Goal: Task Accomplishment & Management: Use online tool/utility

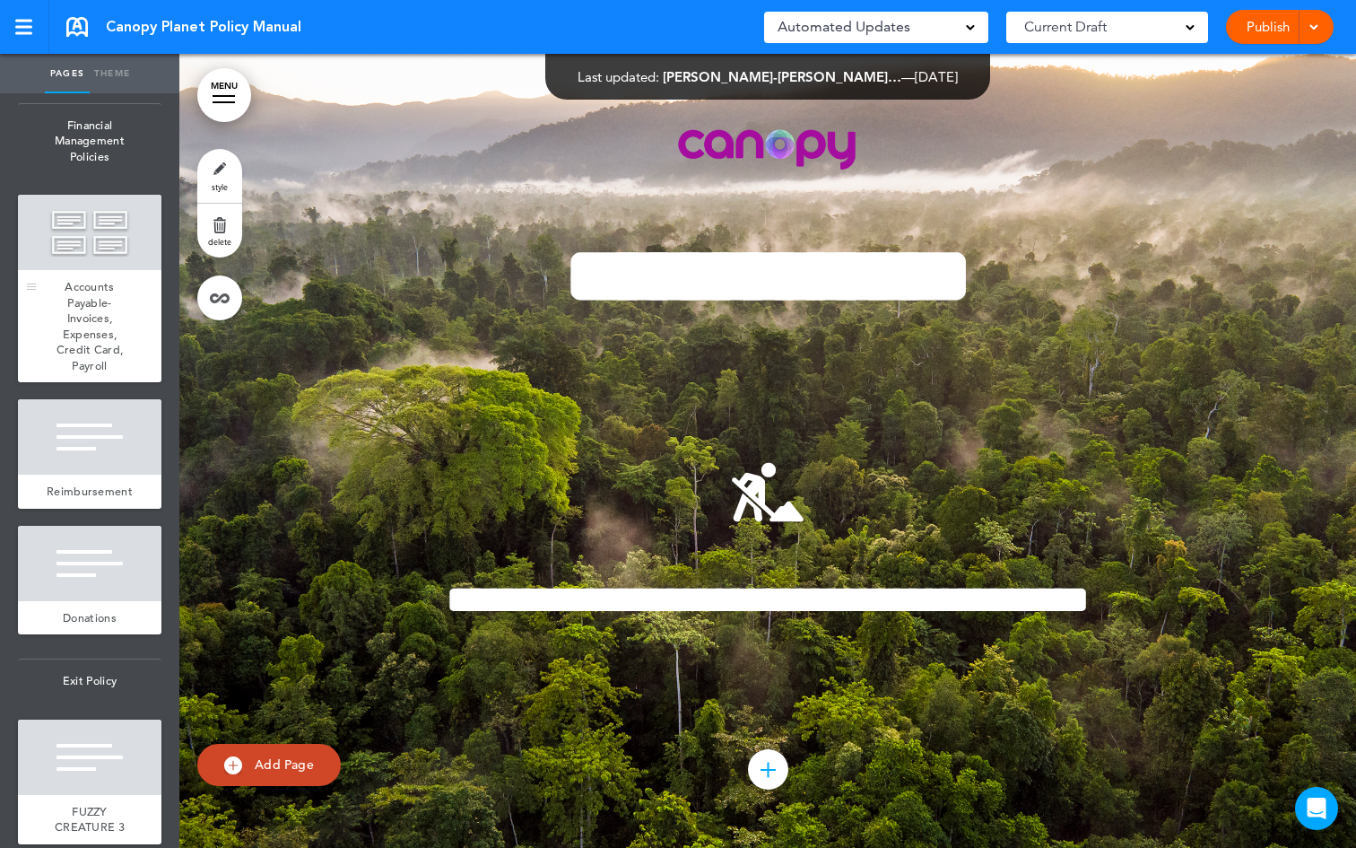
scroll to position [6970, 0]
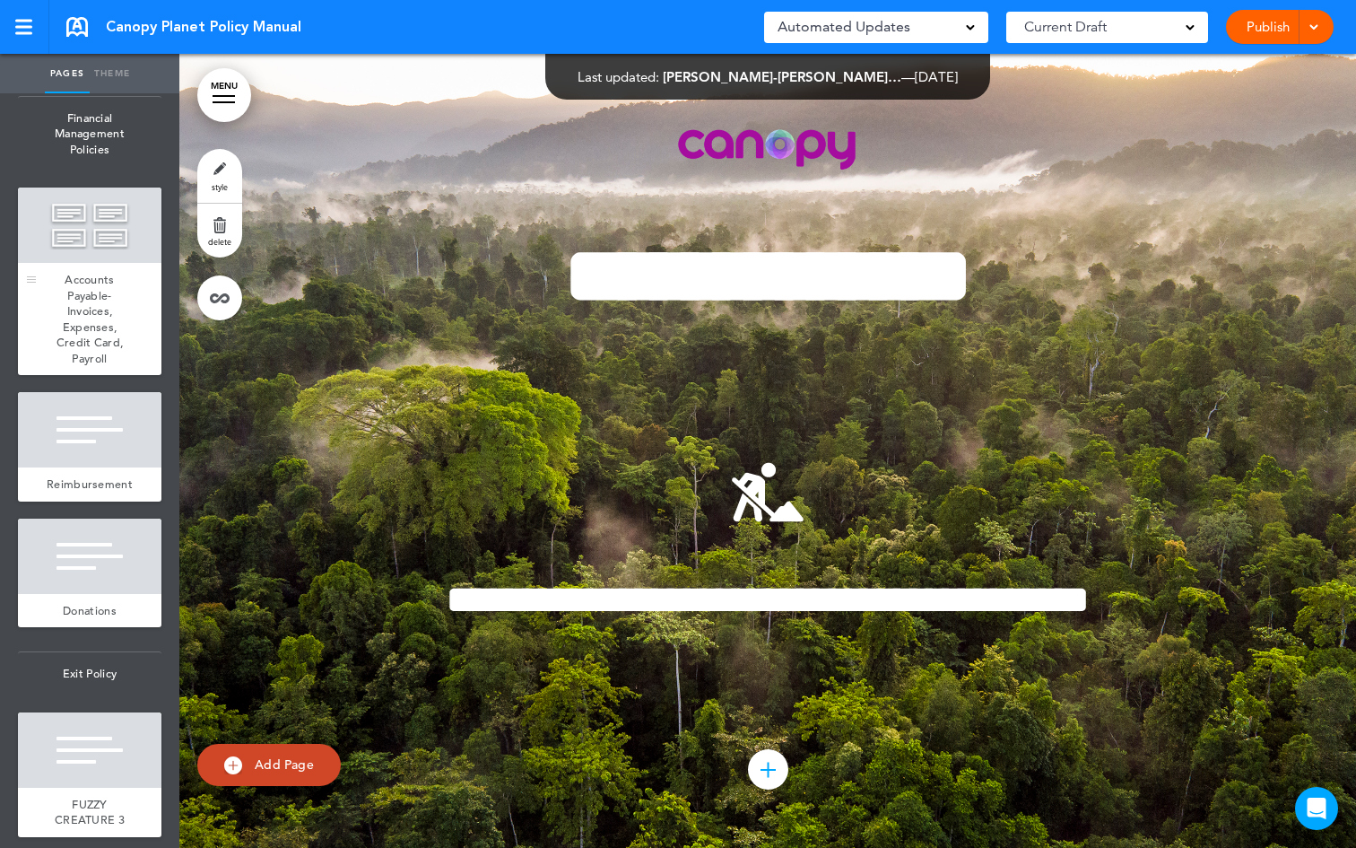
click at [98, 263] on div at bounding box center [90, 224] width 144 height 75
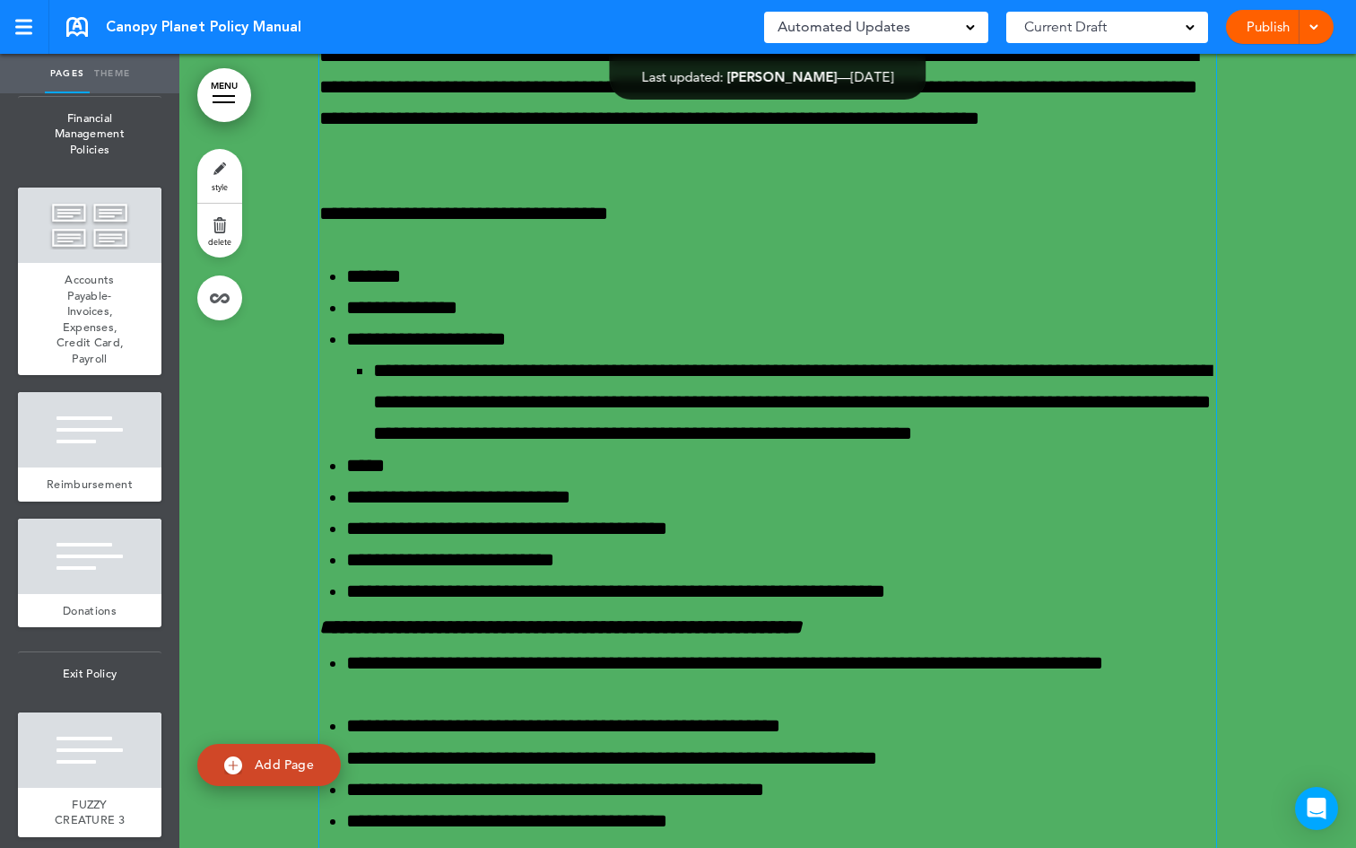
scroll to position [65635, 0]
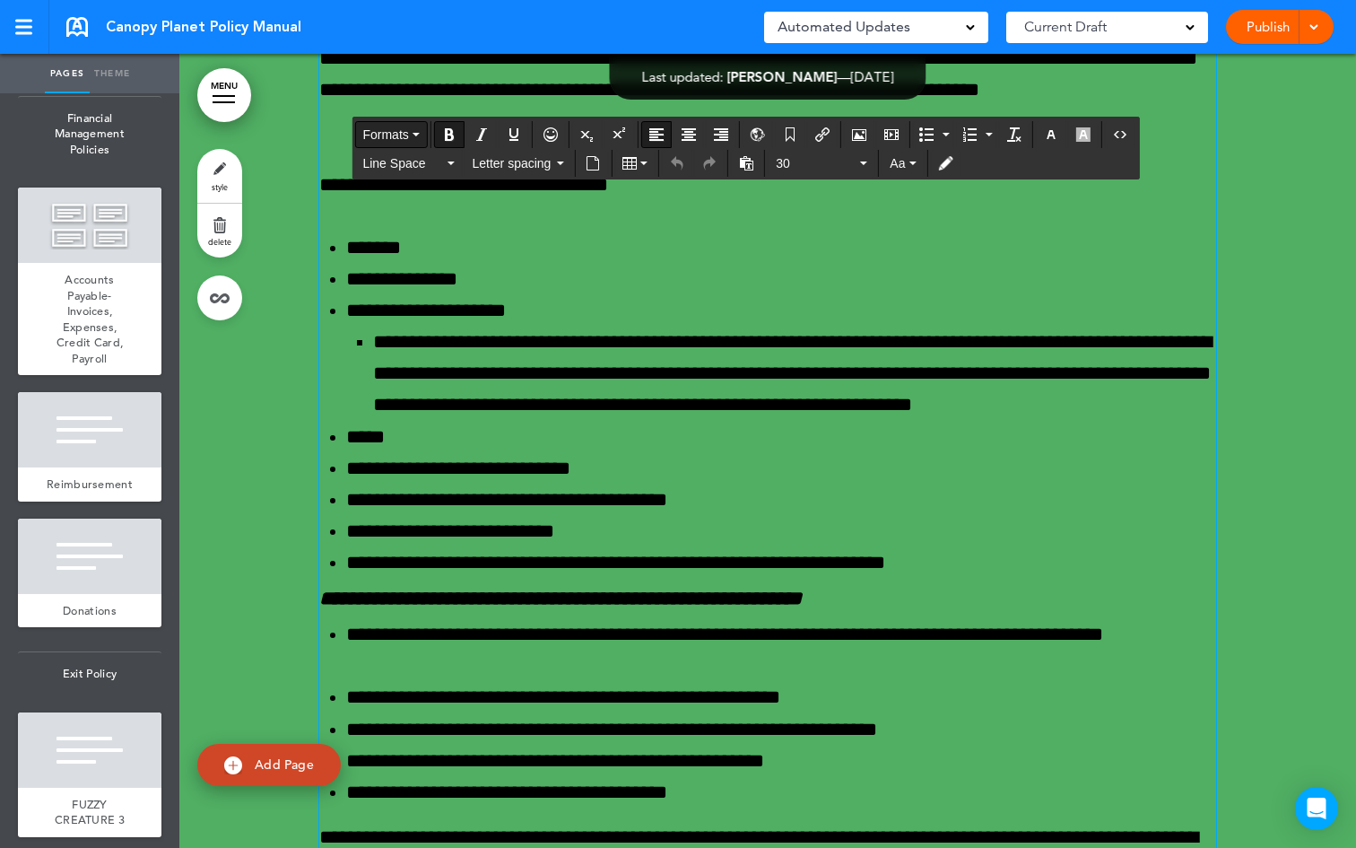
click at [413, 132] on button "Formats" at bounding box center [390, 134] width 71 height 25
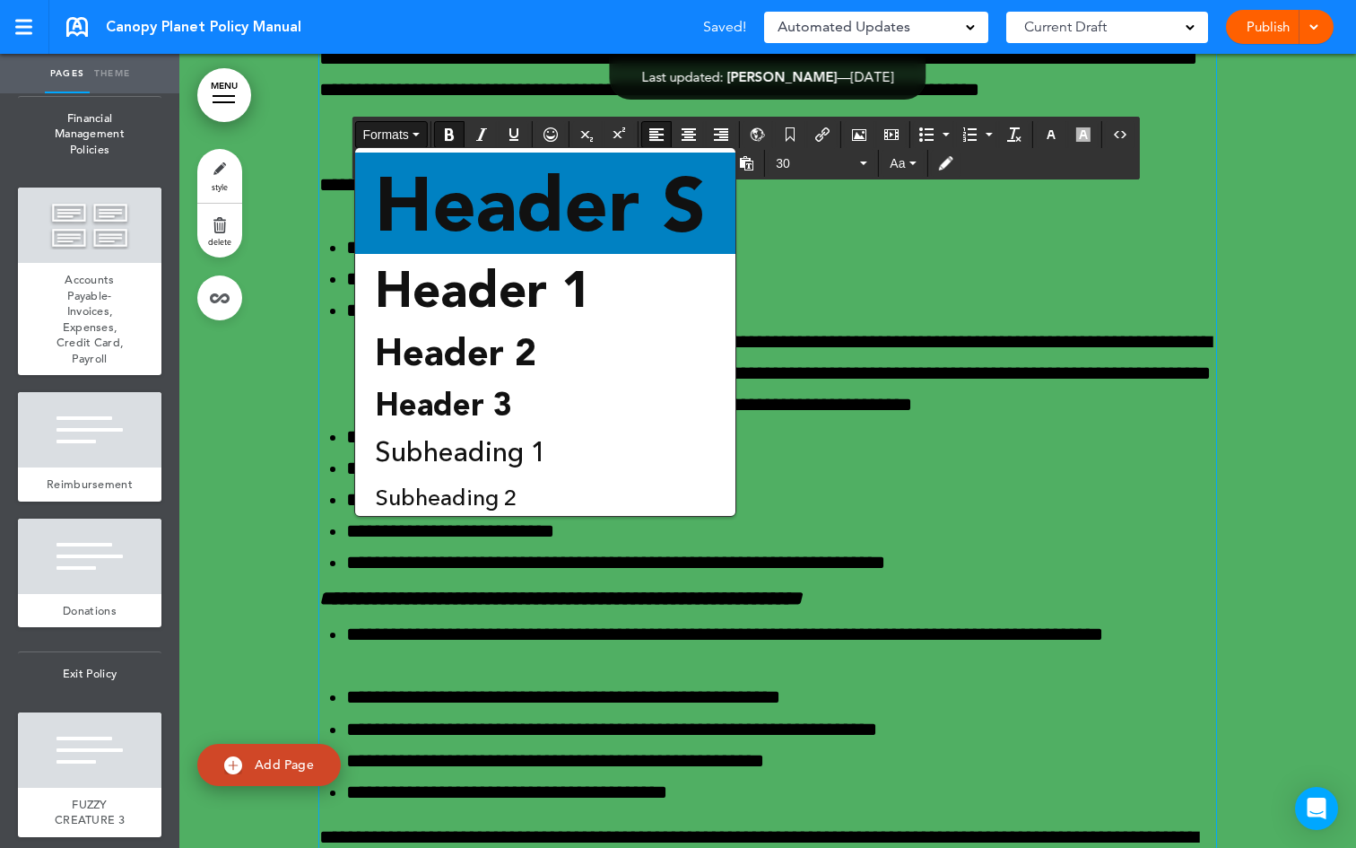
click at [485, 222] on span "Header S" at bounding box center [540, 203] width 335 height 91
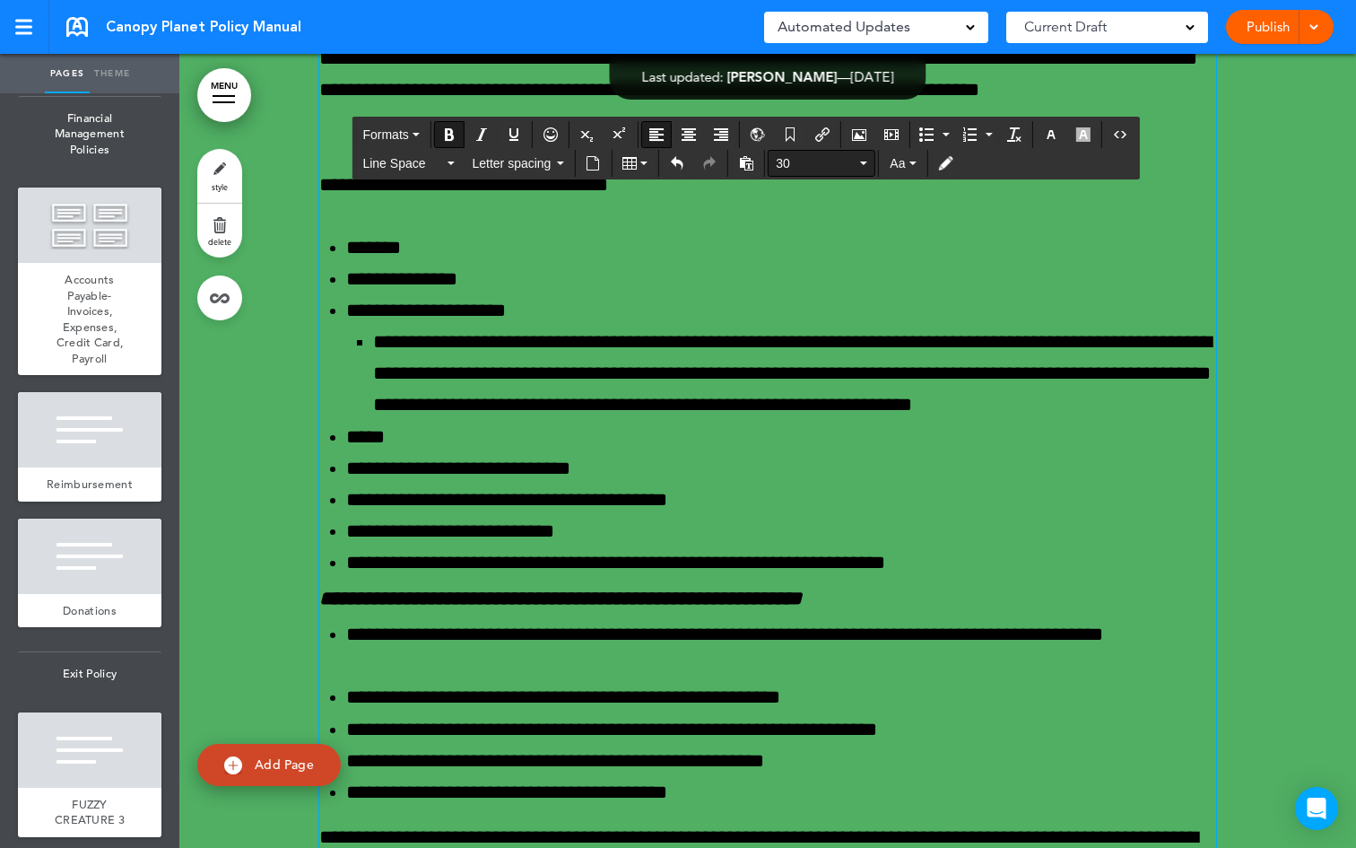
click at [868, 165] on button "30" at bounding box center [822, 163] width 106 height 25
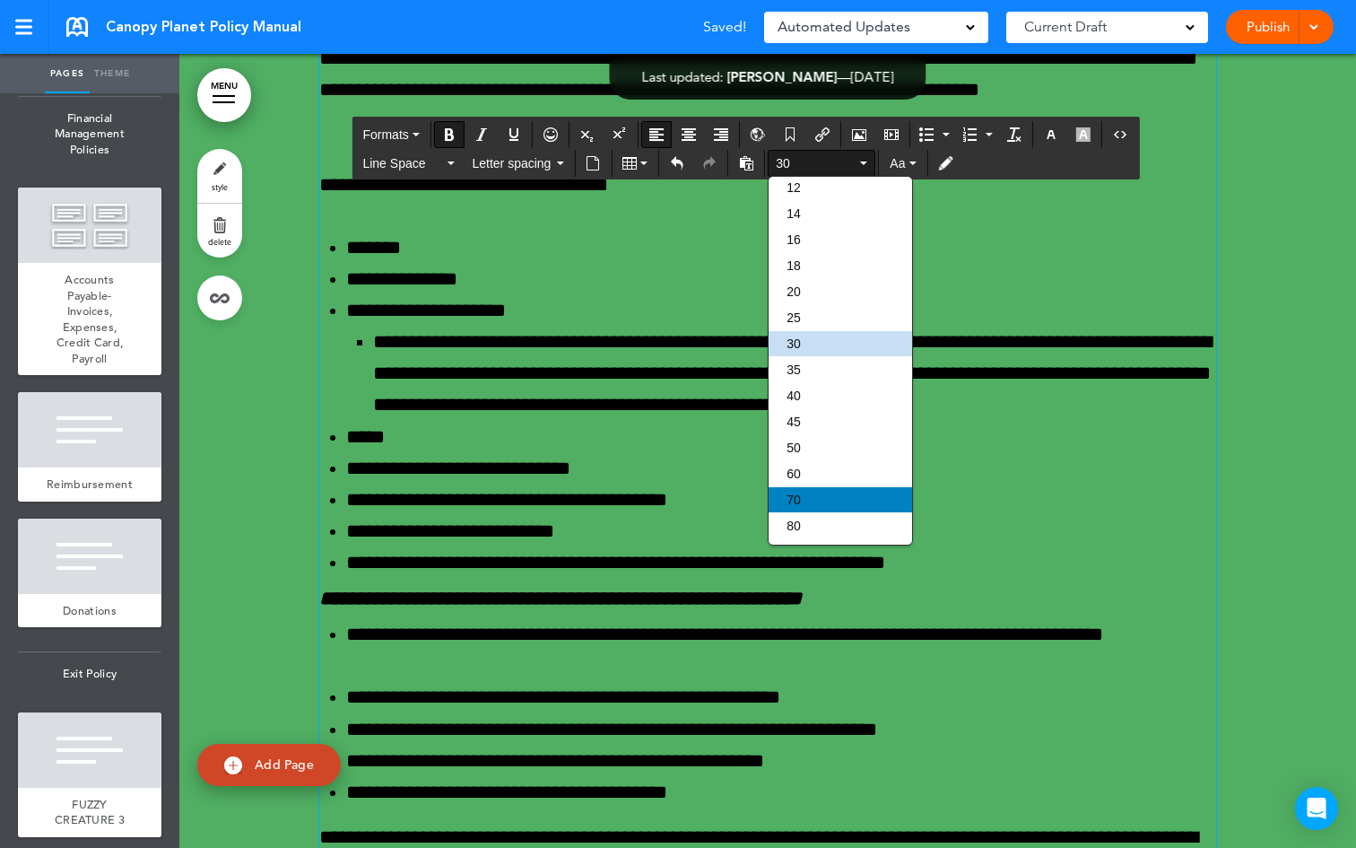
scroll to position [179, 0]
click at [847, 488] on div "80" at bounding box center [841, 500] width 144 height 25
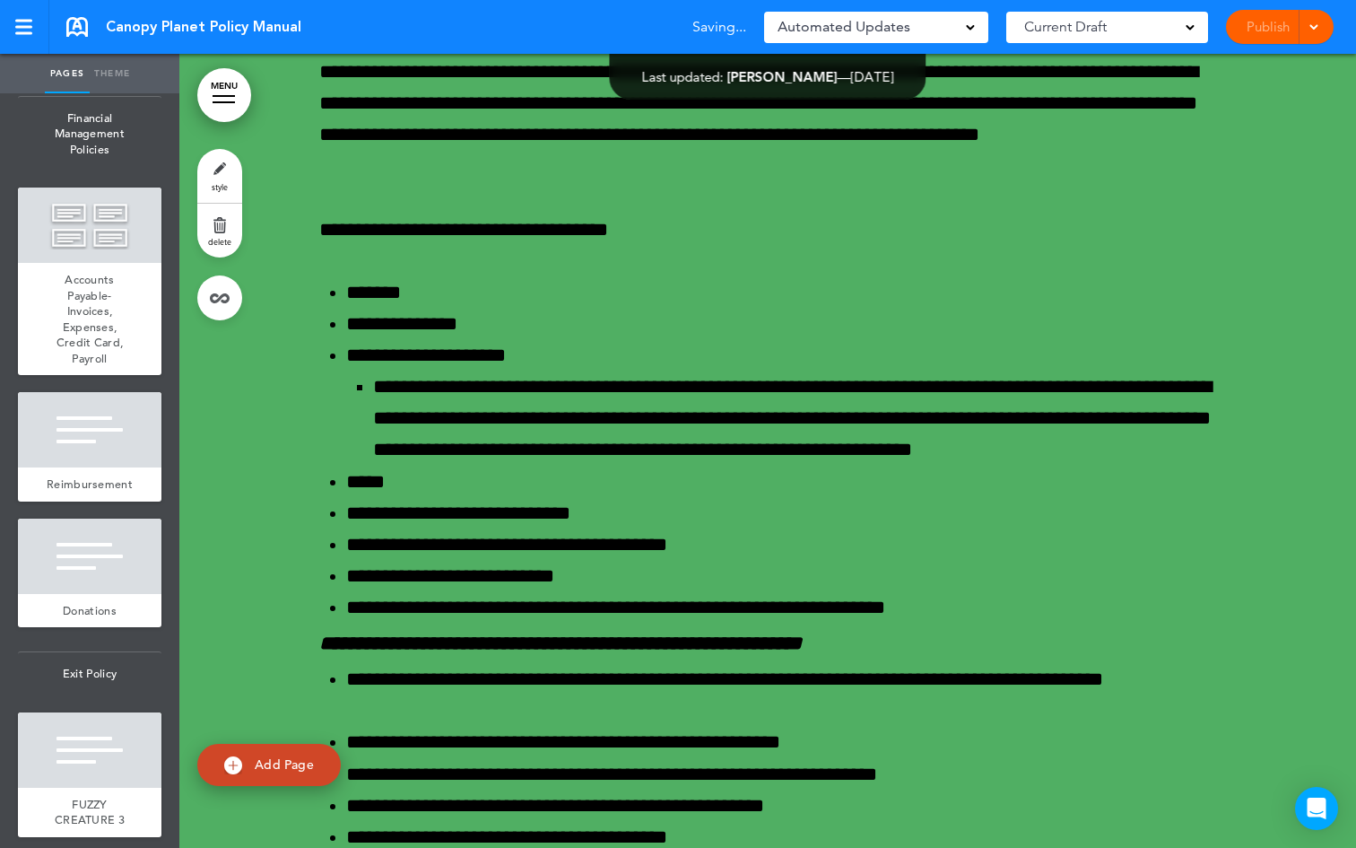
click at [1310, 27] on span at bounding box center [1314, 26] width 12 height 12
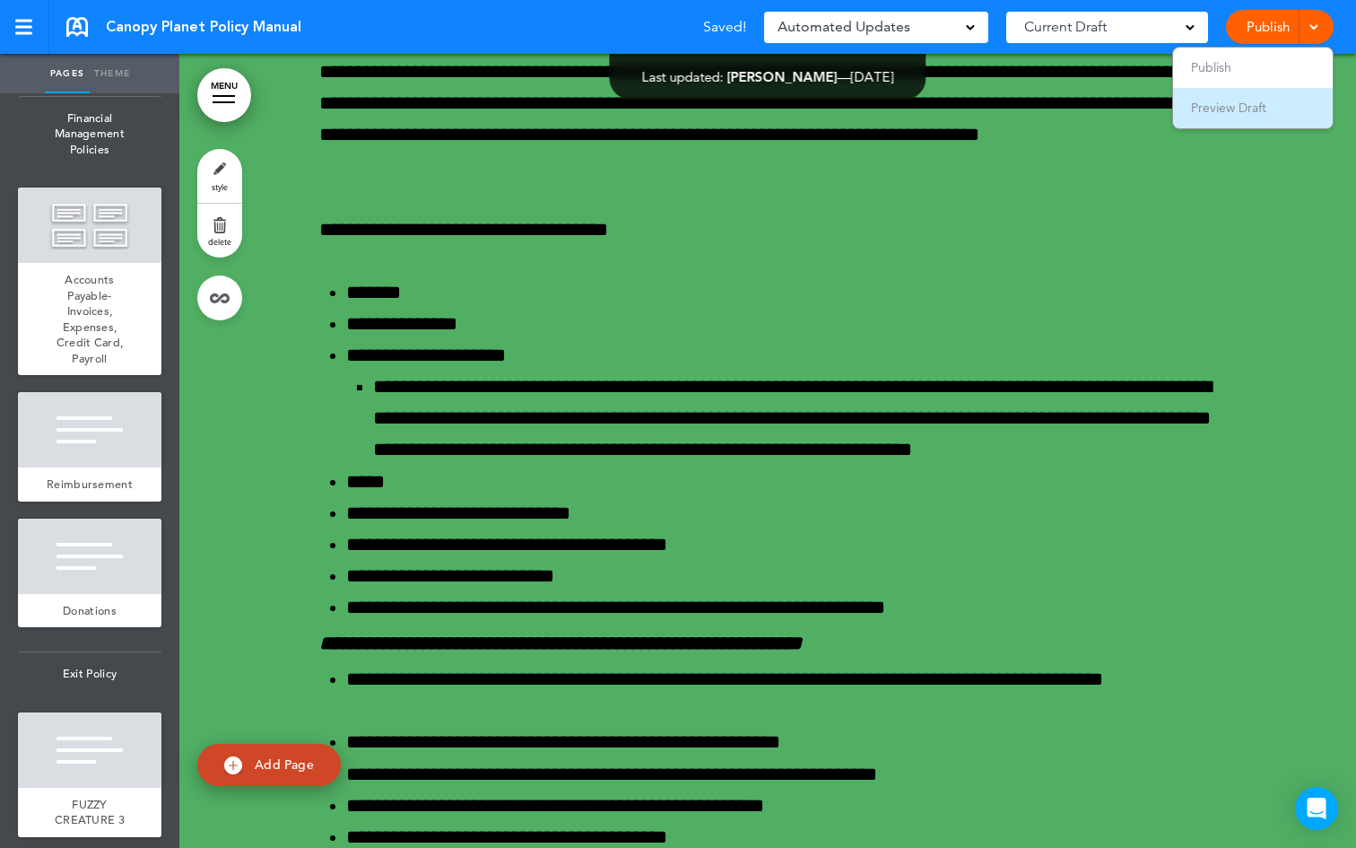
click at [1290, 107] on li "Preview Draft" at bounding box center [1253, 108] width 160 height 40
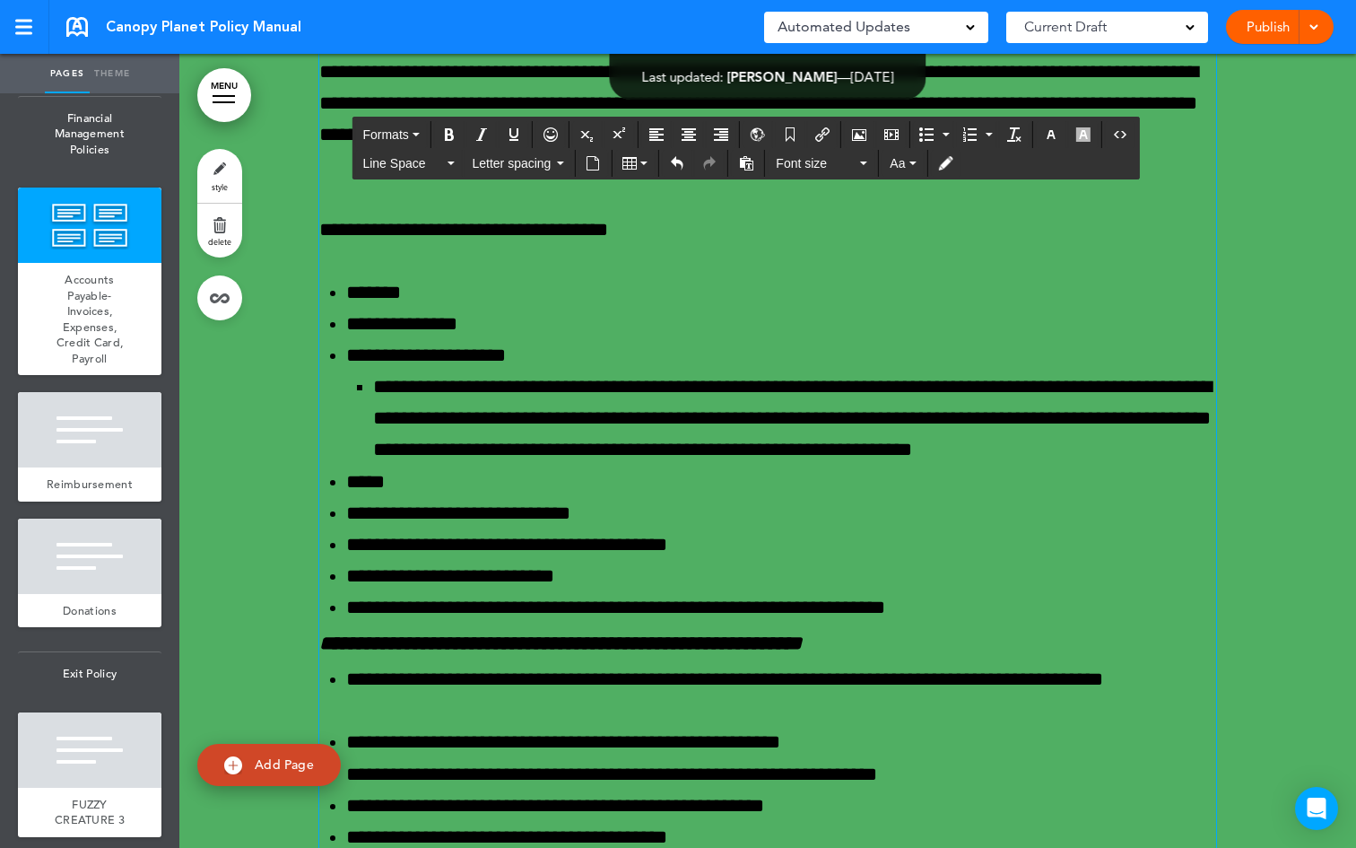
click at [1310, 23] on span at bounding box center [1314, 26] width 12 height 12
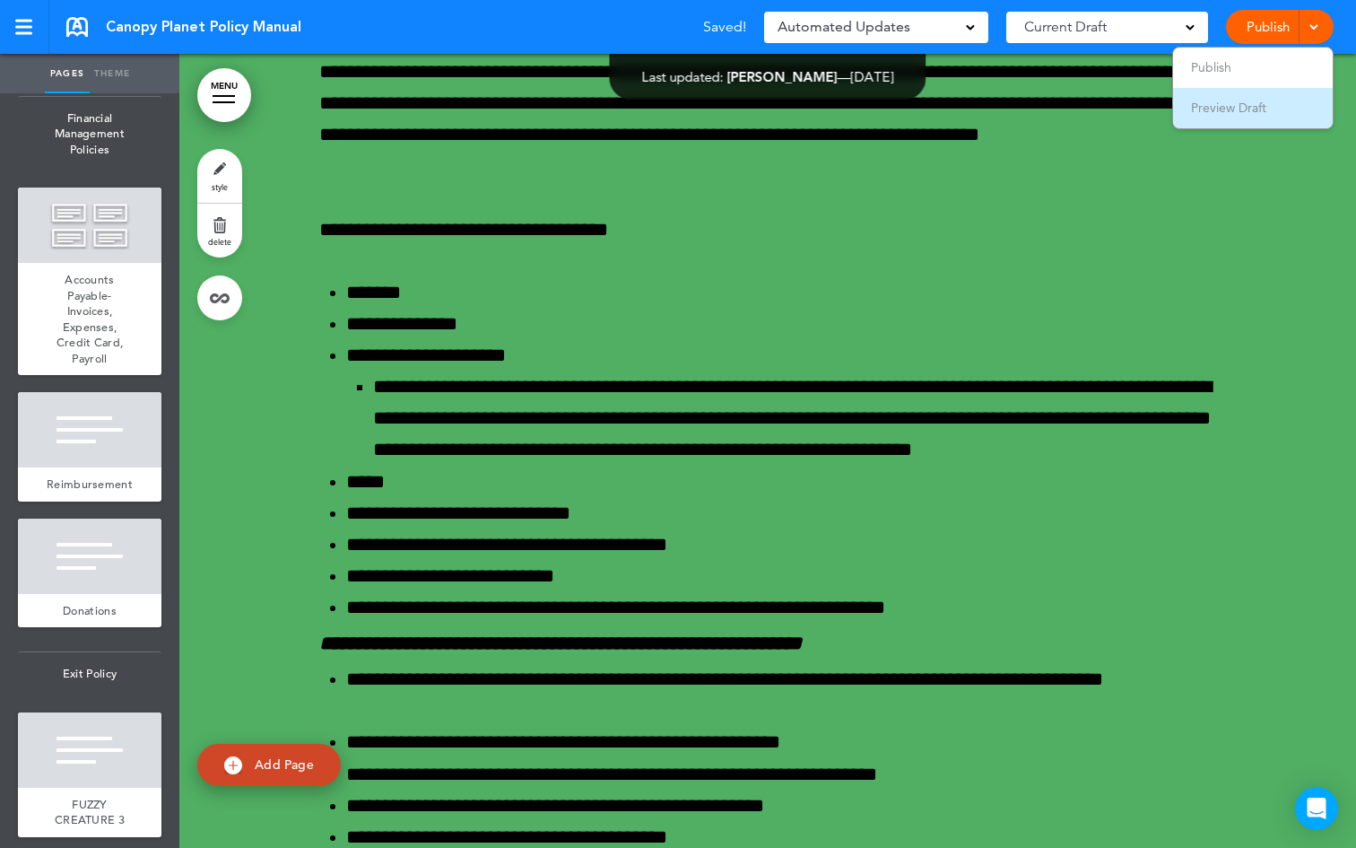
click at [1261, 100] on span "Preview Draft" at bounding box center [1228, 108] width 75 height 16
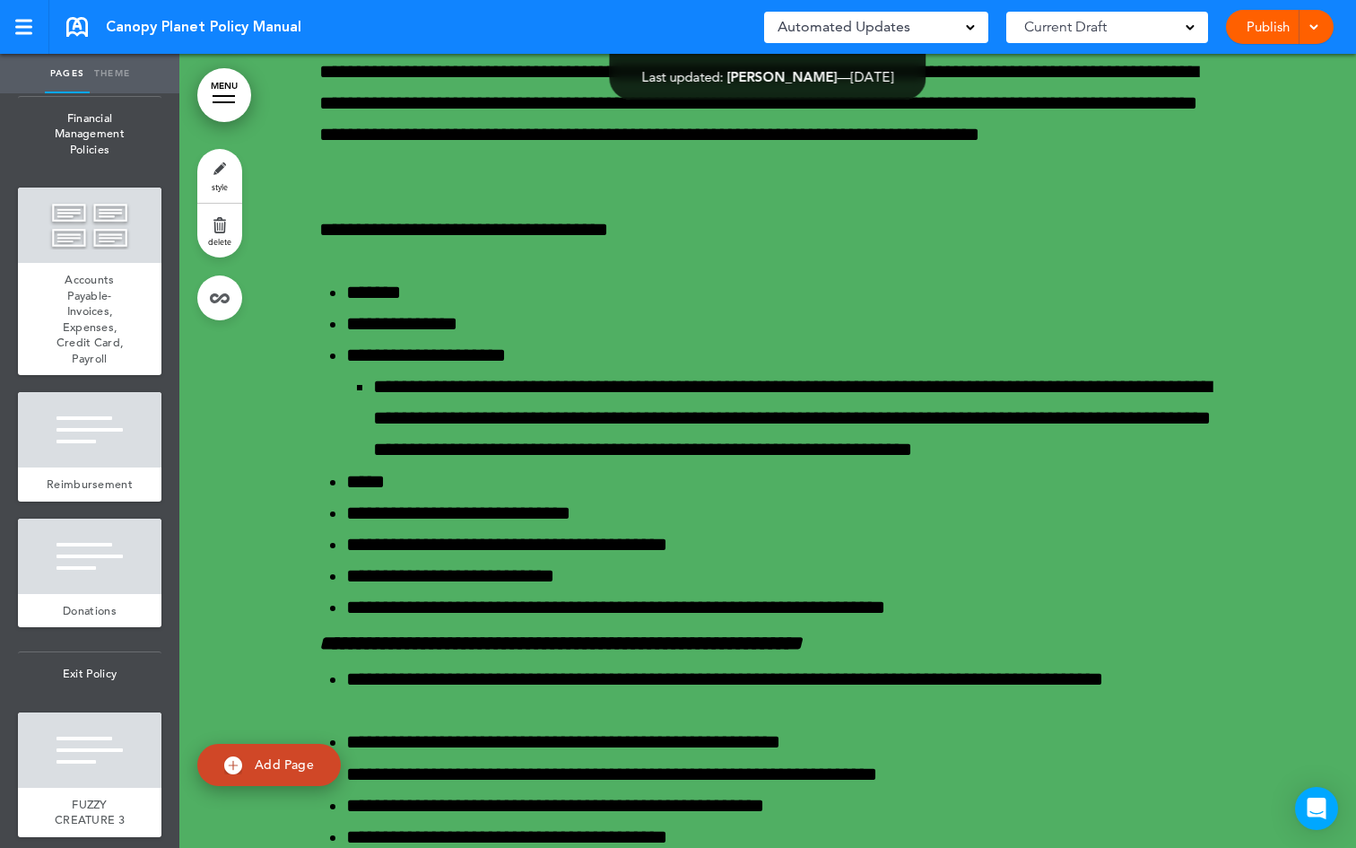
click at [1312, 26] on span at bounding box center [1314, 26] width 12 height 12
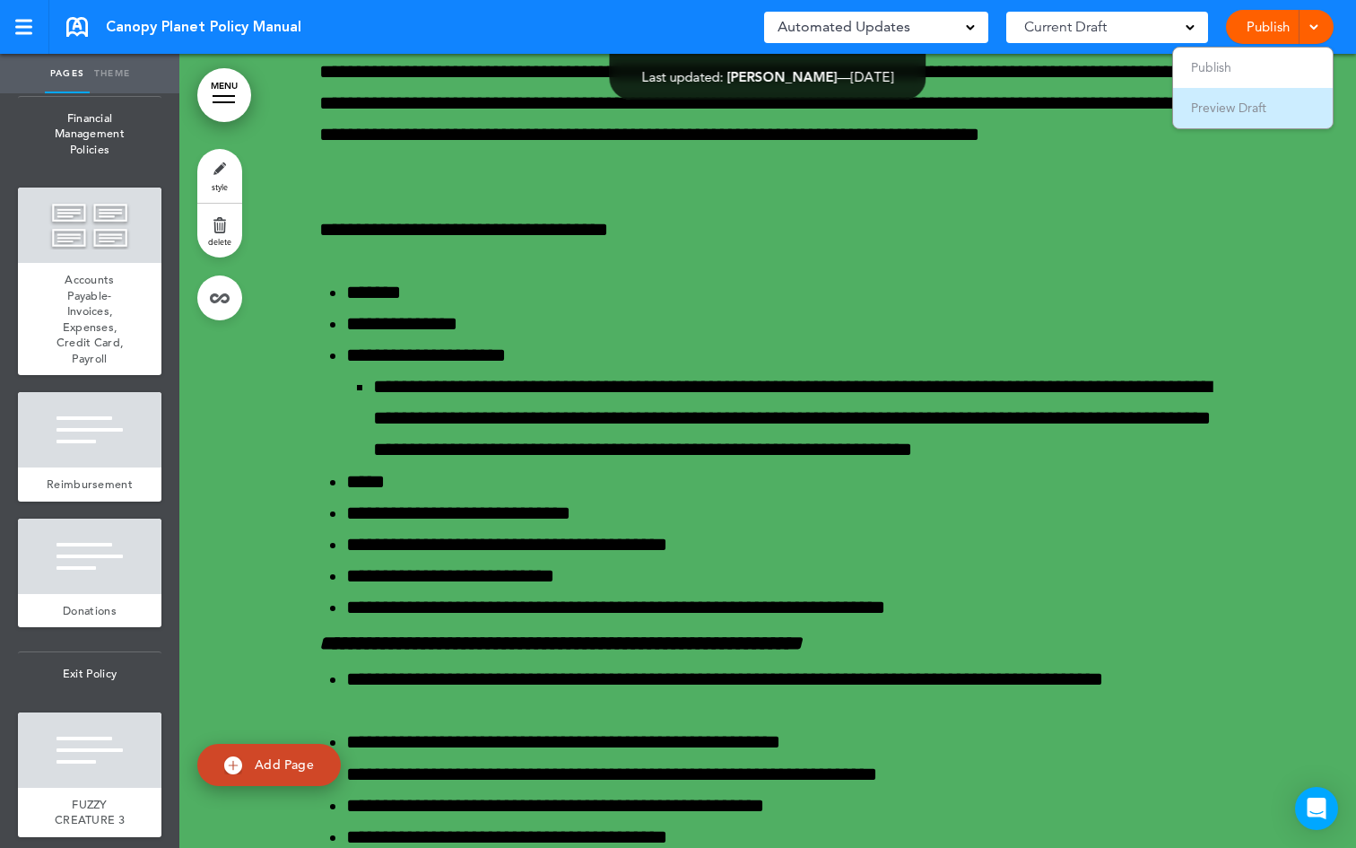
click at [1271, 96] on li "Preview Draft" at bounding box center [1253, 108] width 160 height 40
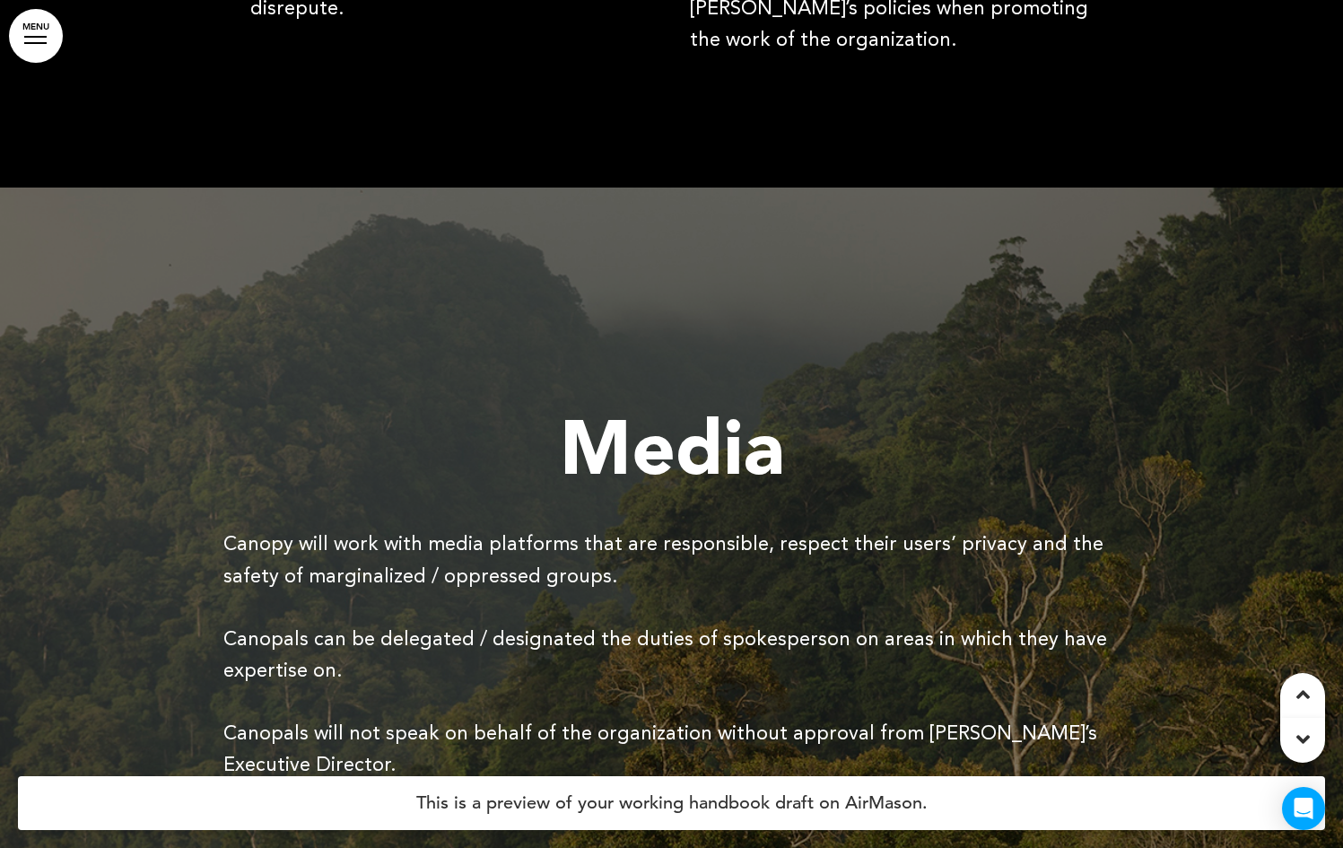
scroll to position [66659, 0]
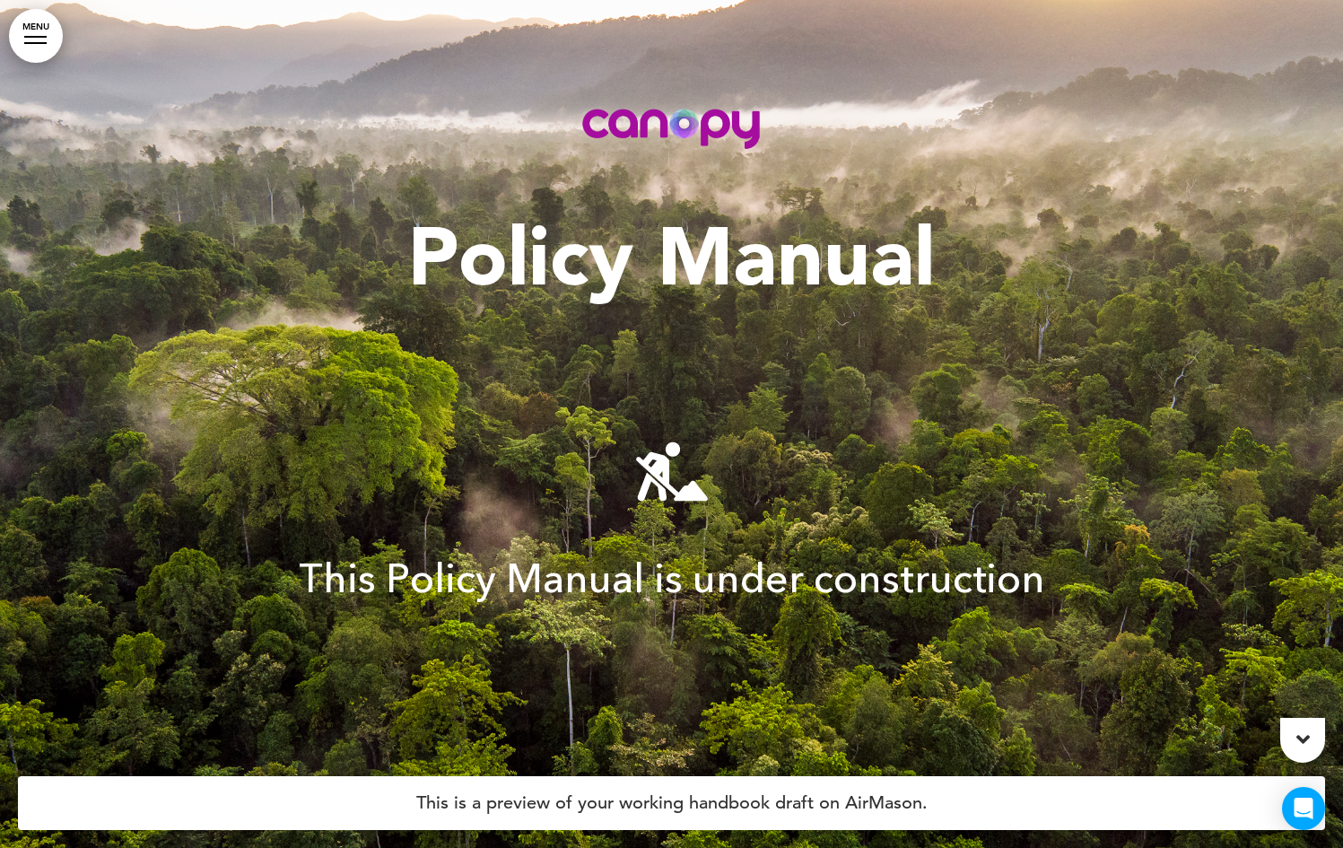
click at [1268, 744] on div at bounding box center [671, 424] width 1343 height 848
click at [1287, 740] on div at bounding box center [1302, 740] width 45 height 45
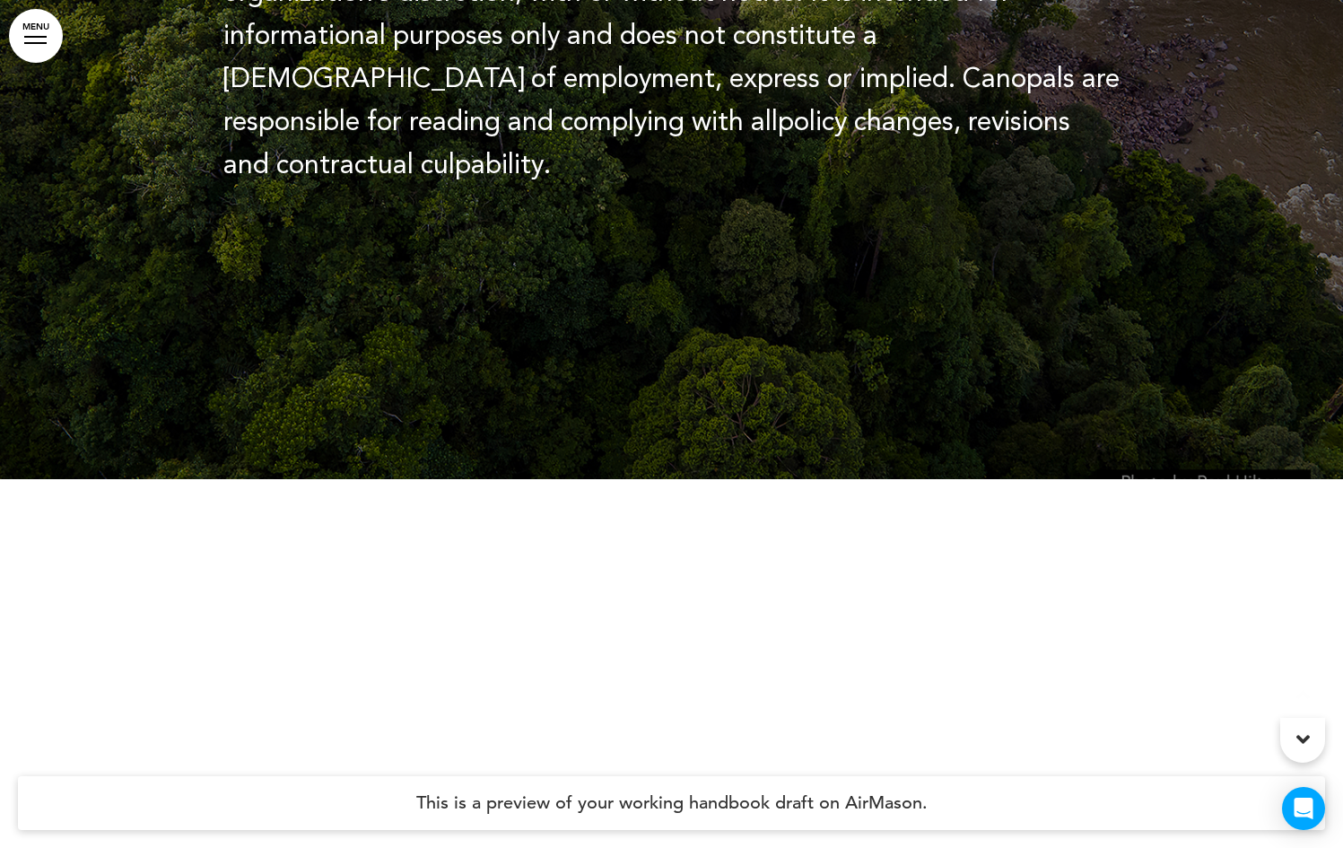
scroll to position [7284, 0]
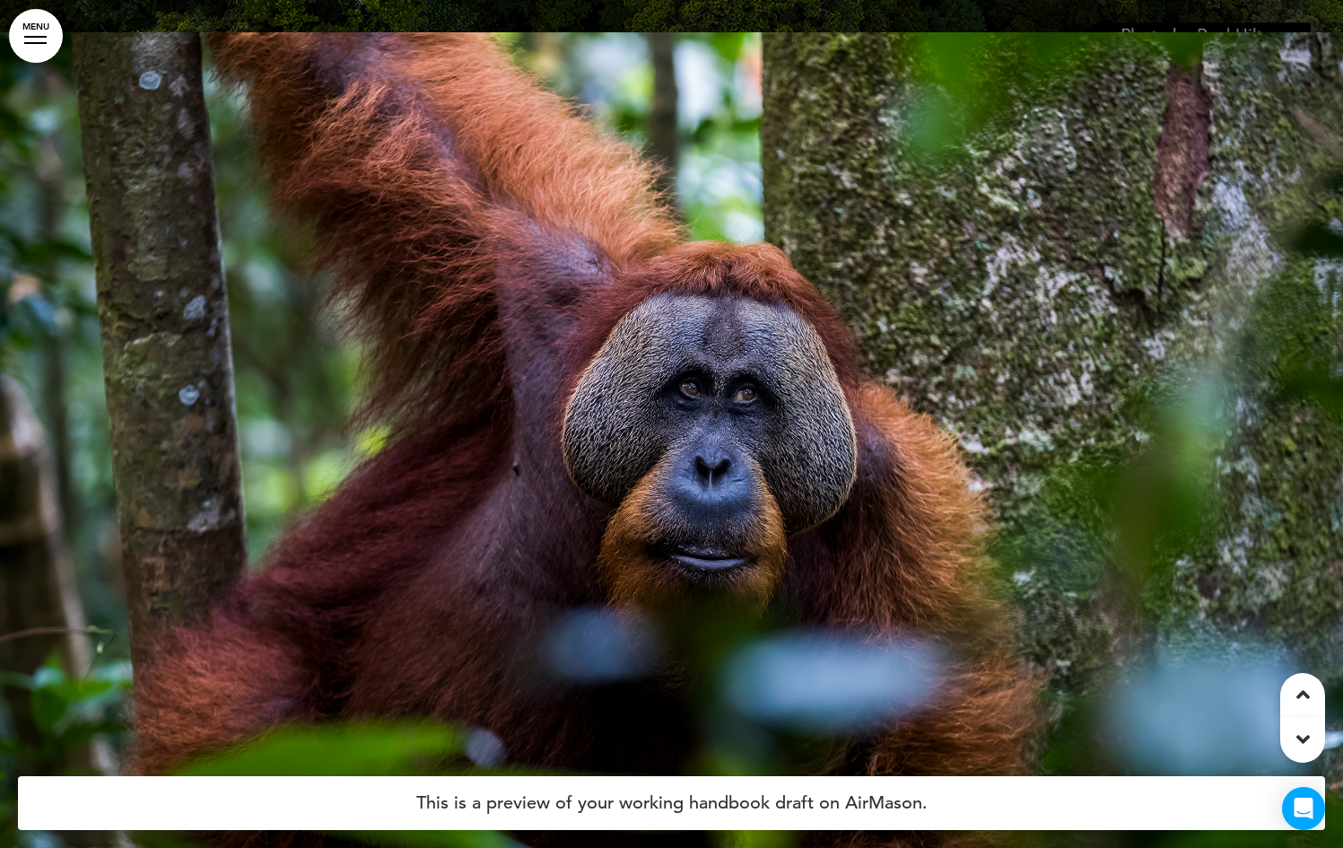
click at [1302, 736] on icon at bounding box center [1302, 739] width 13 height 22
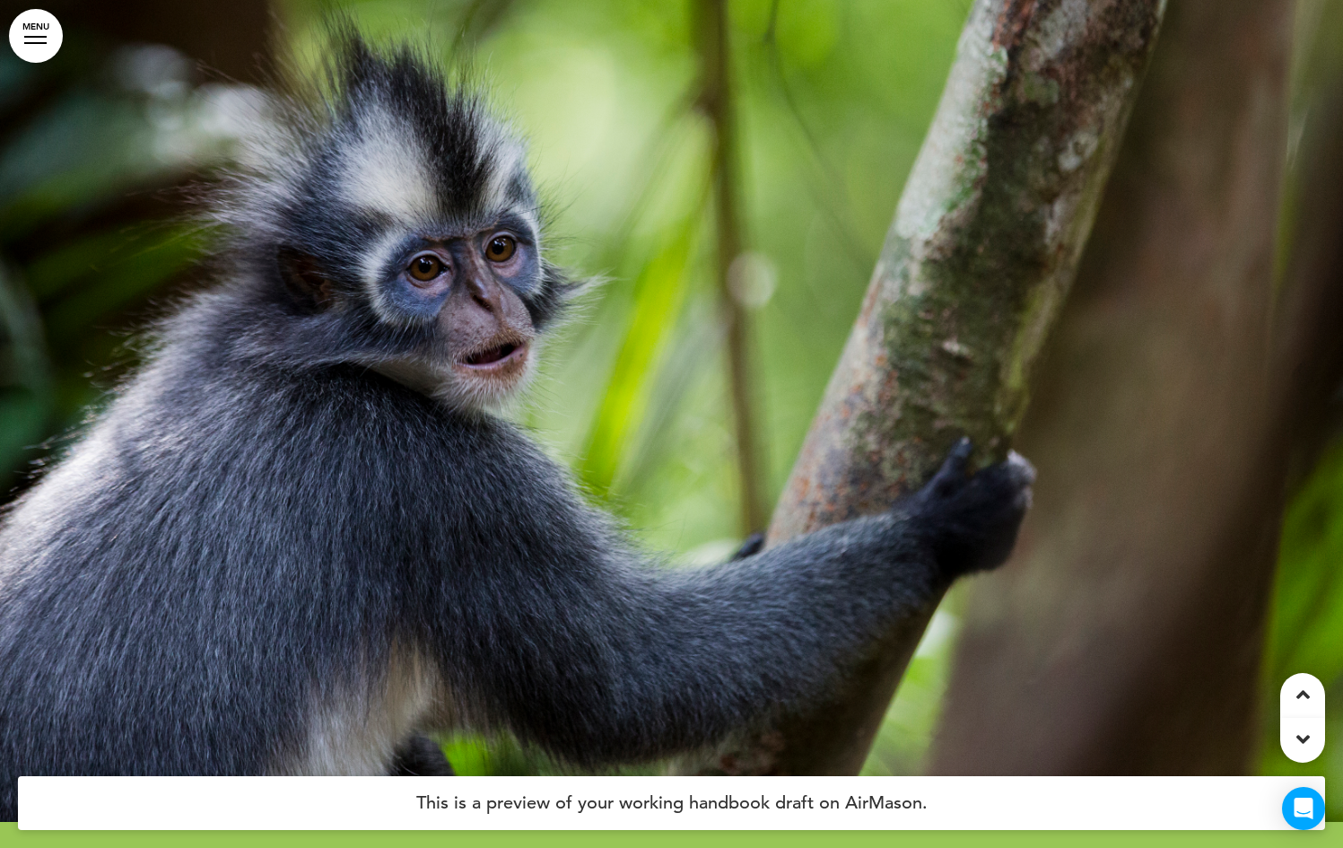
scroll to position [25178, 0]
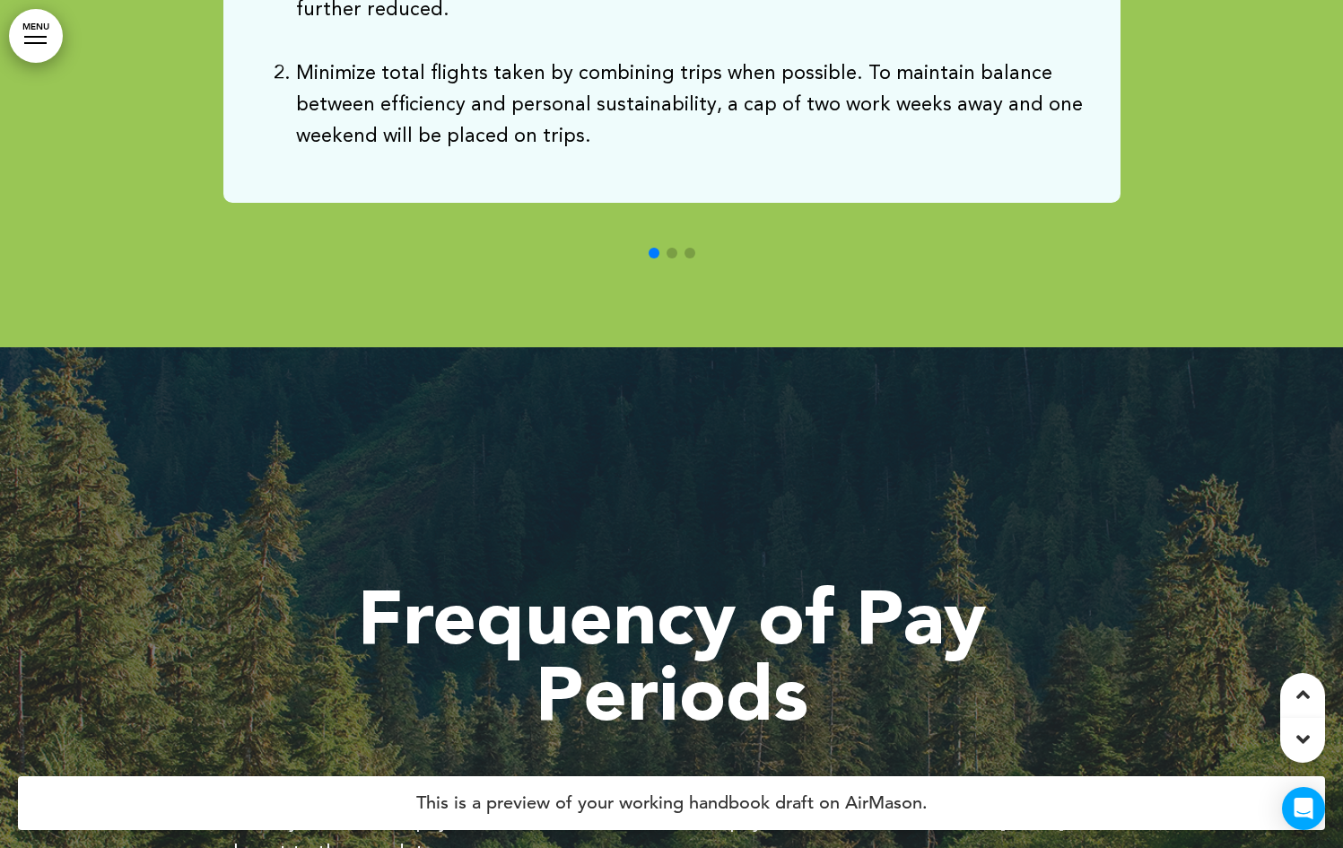
click at [1298, 700] on icon at bounding box center [1302, 694] width 13 height 22
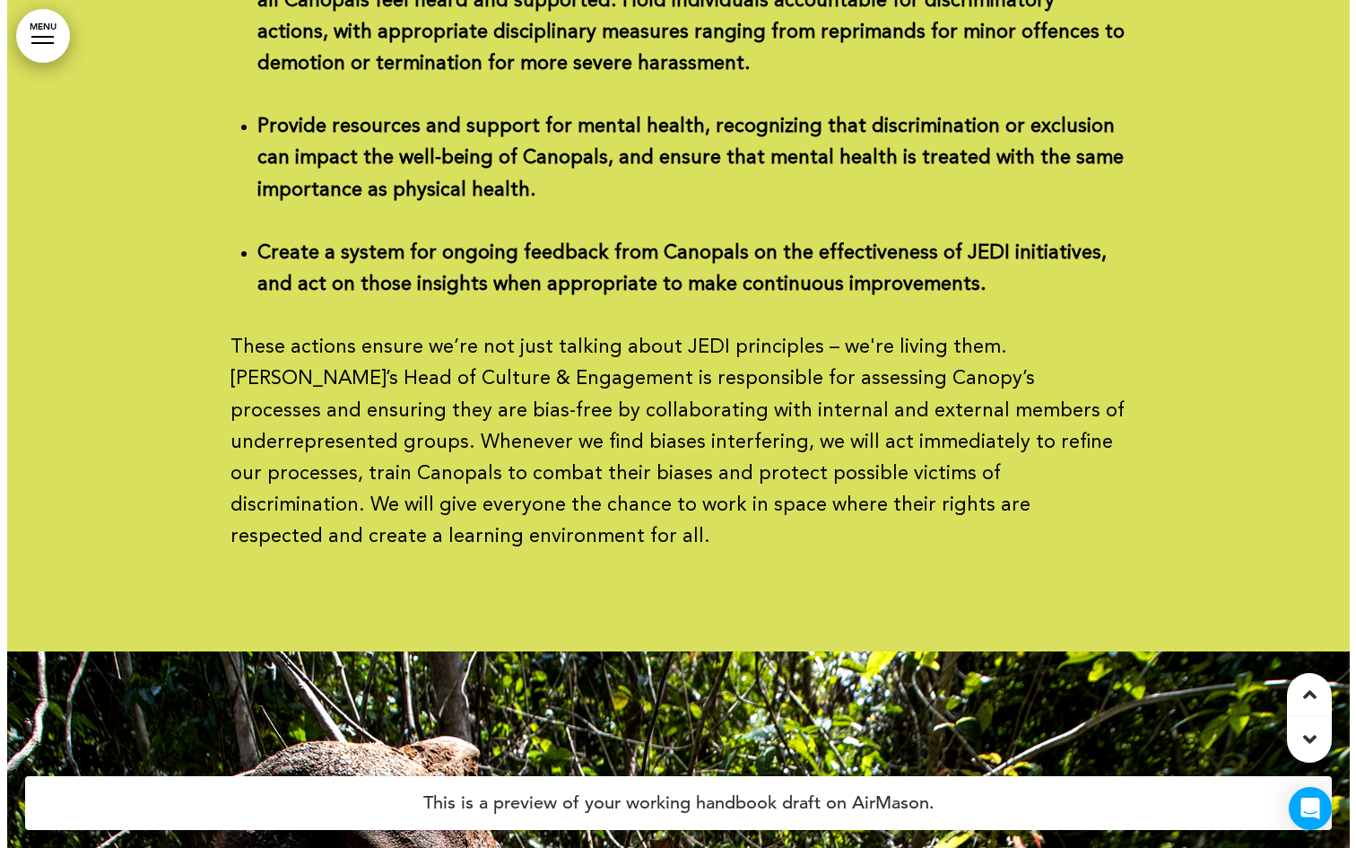
scroll to position [7284, 0]
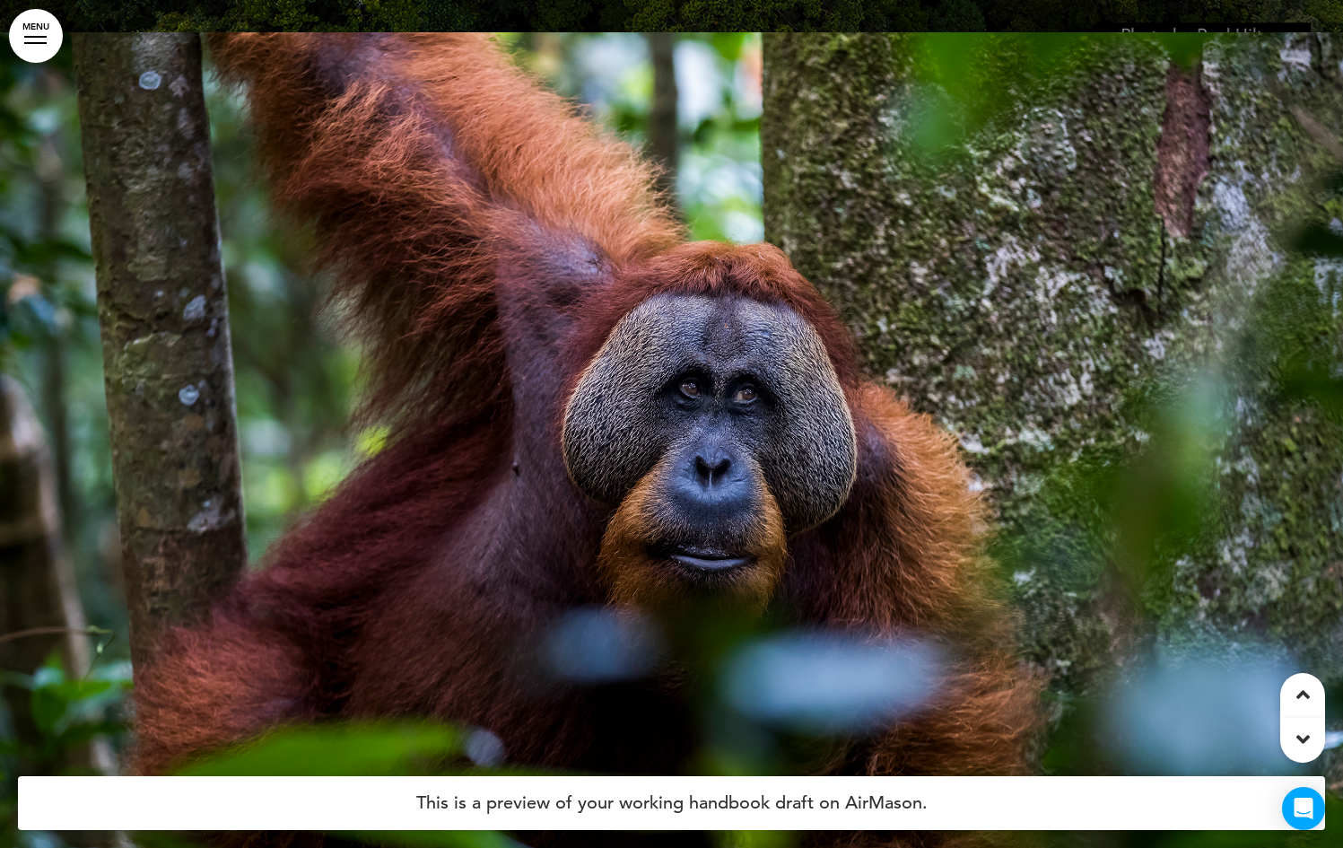
click at [26, 44] on link "MENU" at bounding box center [36, 36] width 54 height 54
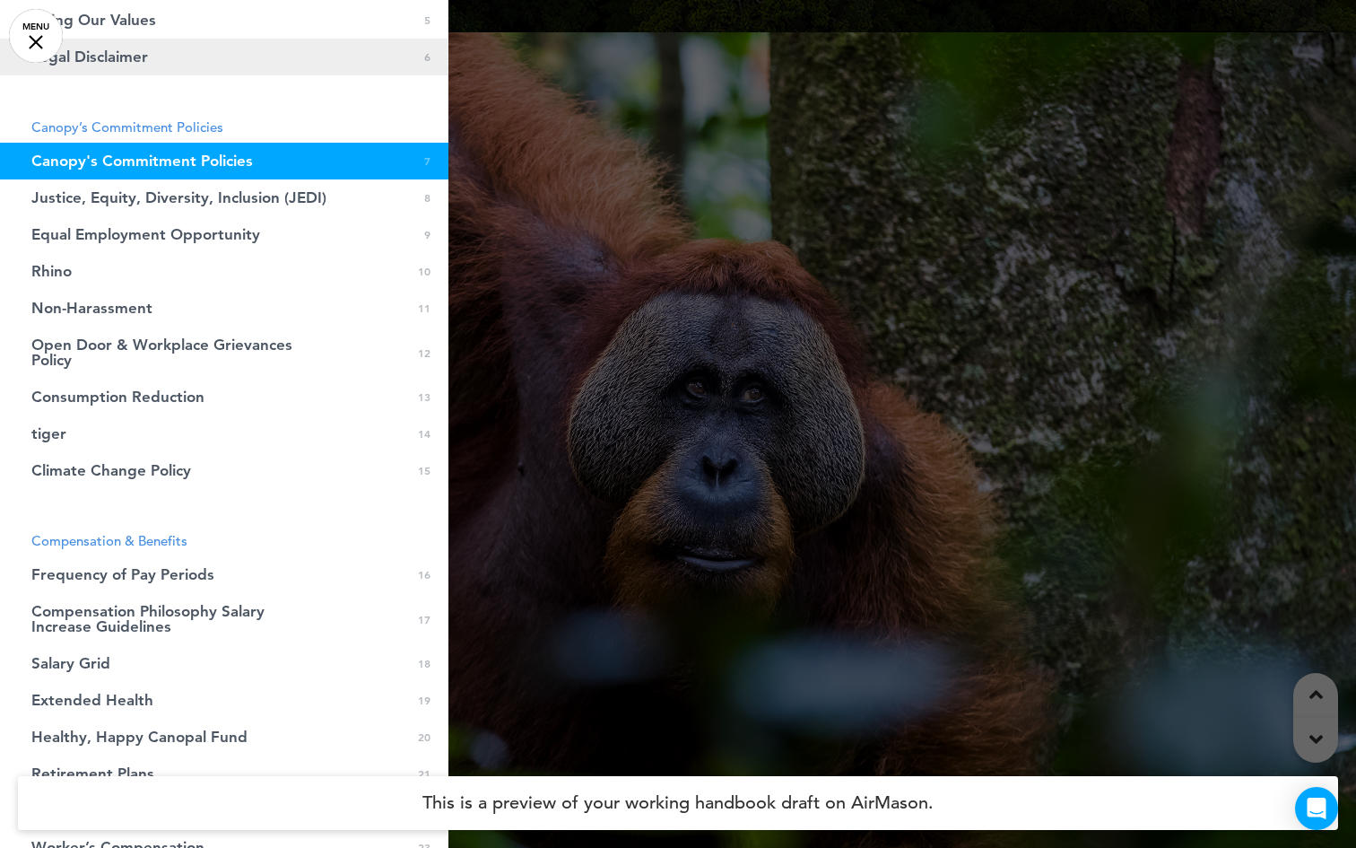
scroll to position [231, 0]
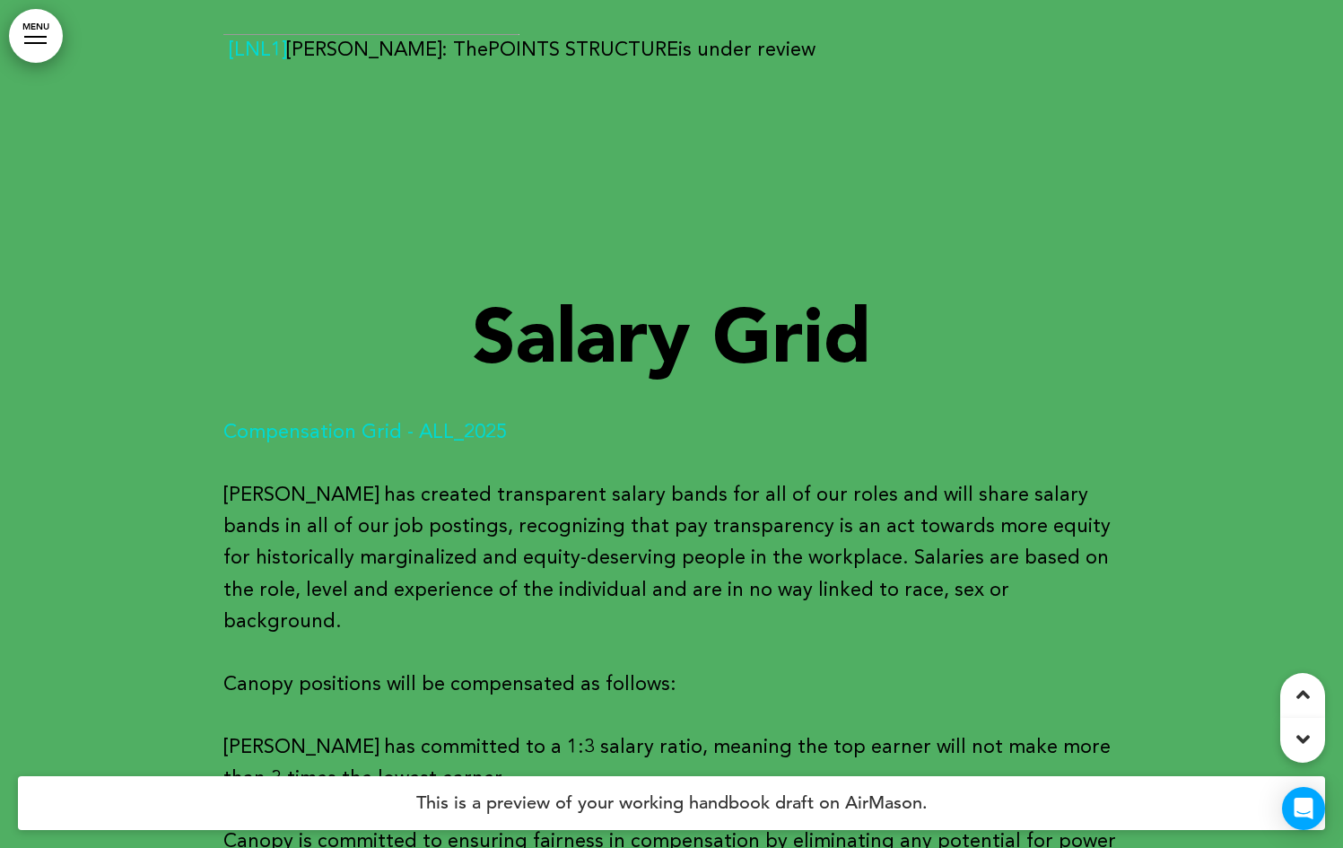
scroll to position [30933, 0]
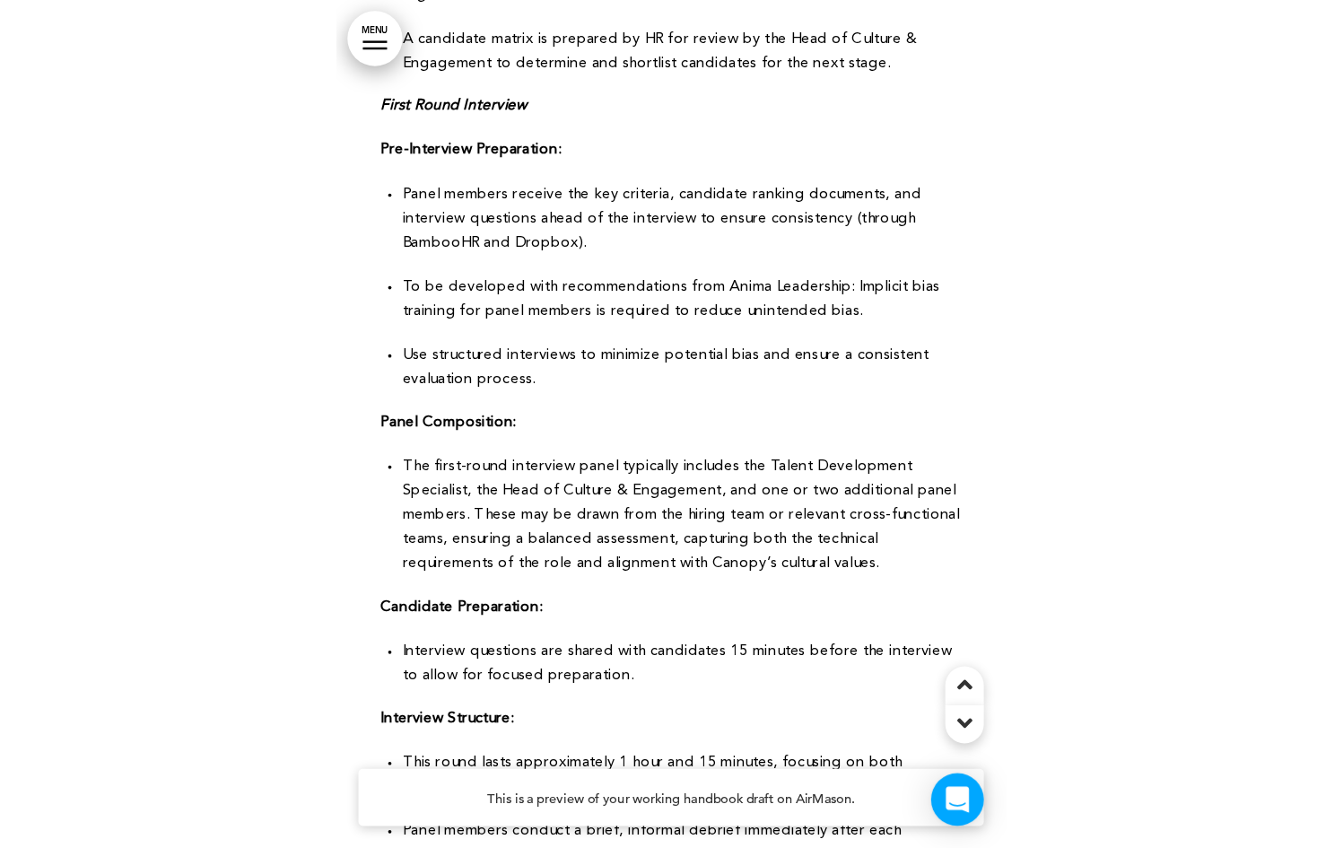
scroll to position [52858, 0]
